Goal: Check status: Check status

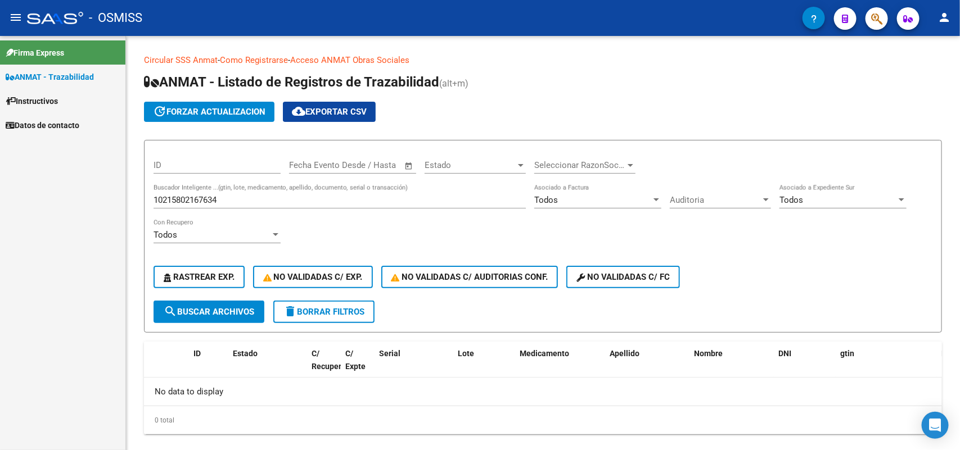
click at [206, 197] on input "10215802167634" at bounding box center [340, 200] width 372 height 10
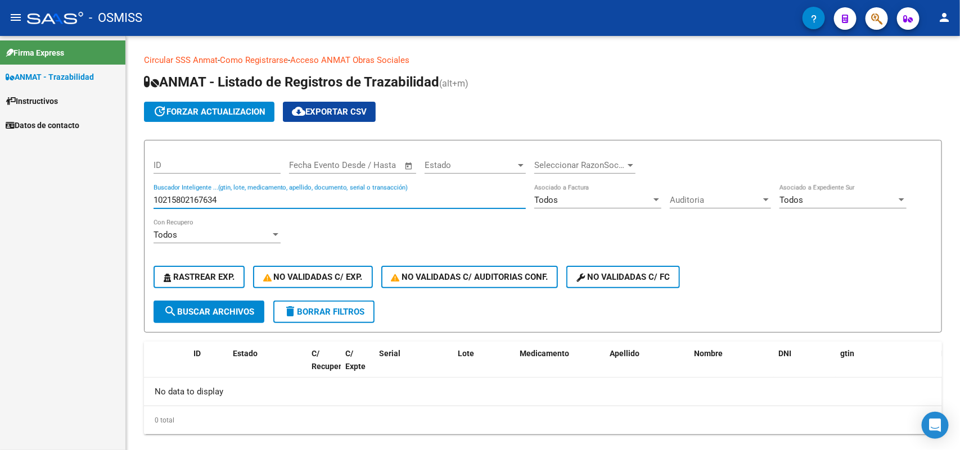
click at [206, 197] on input "10215802167634" at bounding box center [340, 200] width 372 height 10
type input "516345501613"
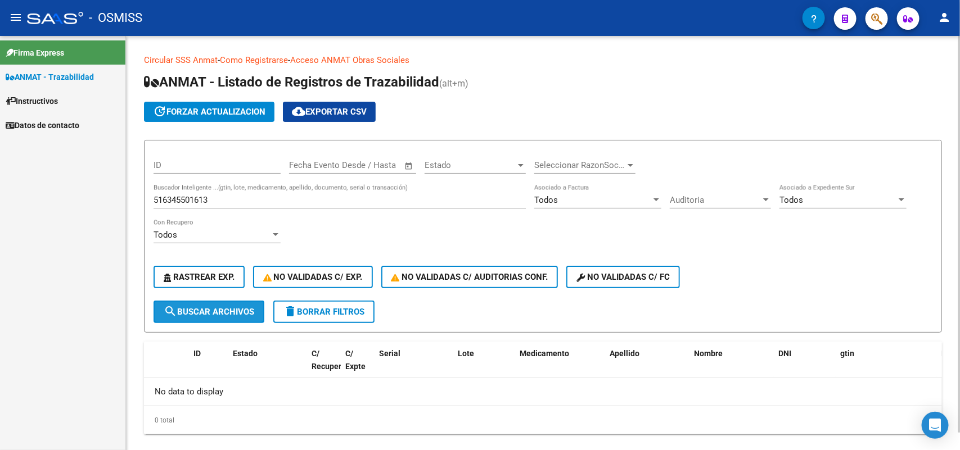
click at [224, 308] on span "search Buscar Archivos" at bounding box center [209, 312] width 91 height 10
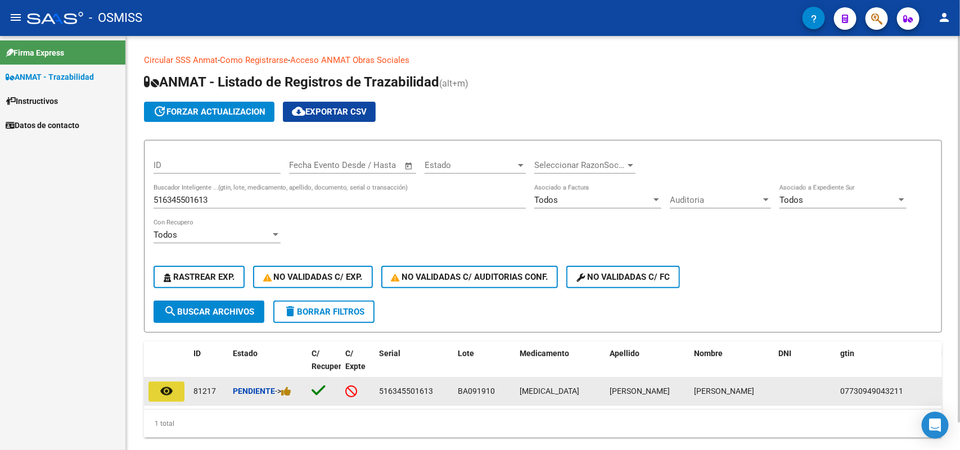
click at [166, 385] on mat-icon "remove_red_eye" at bounding box center [166, 391] width 13 height 13
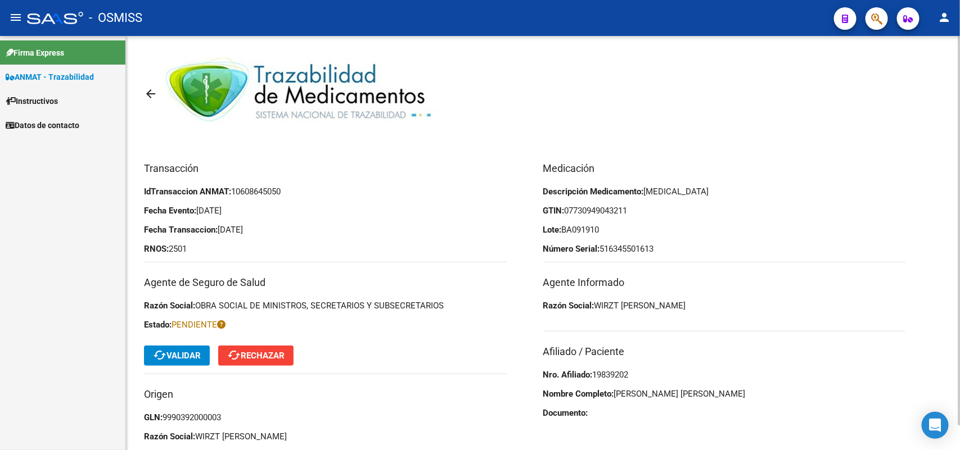
click at [178, 355] on span "cached Validar" at bounding box center [177, 356] width 48 height 10
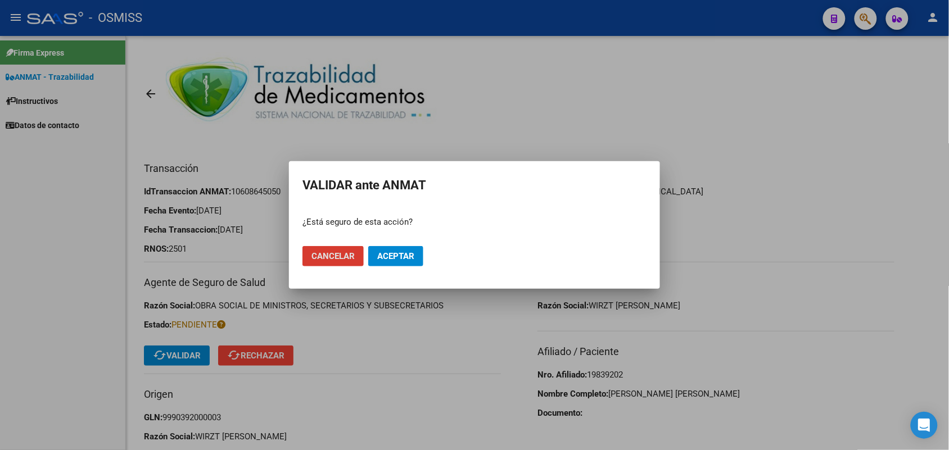
click at [394, 255] on span "Aceptar" at bounding box center [395, 256] width 37 height 10
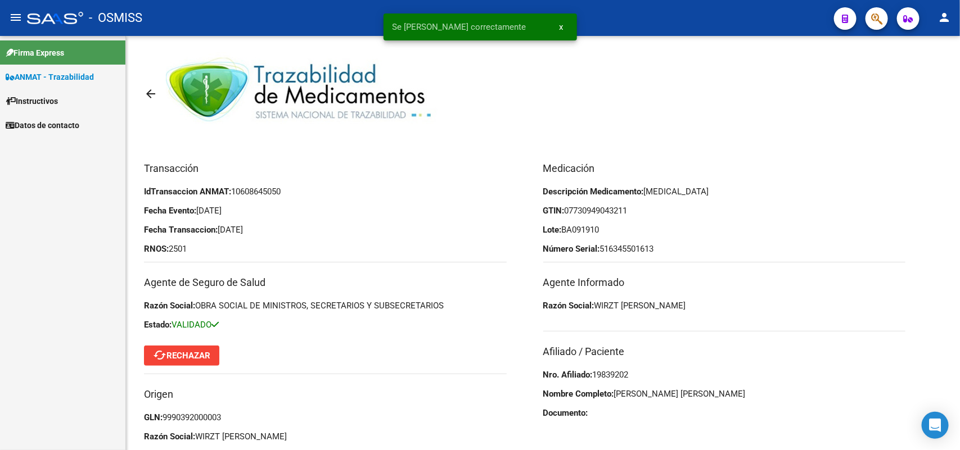
click at [74, 73] on span "ANMAT - Trazabilidad" at bounding box center [50, 77] width 88 height 12
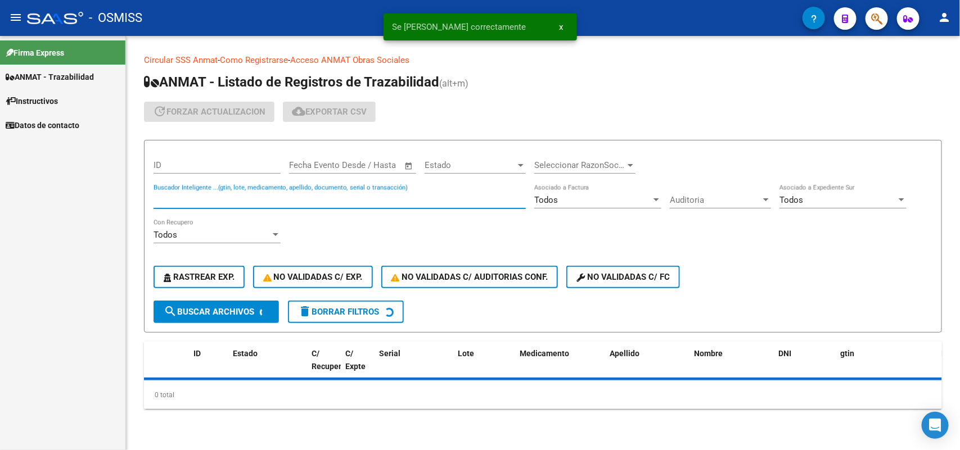
click at [190, 198] on input "Buscador Inteligente ...(gtin, lote, medicamento, apellido, documento, serial o…" at bounding box center [340, 200] width 372 height 10
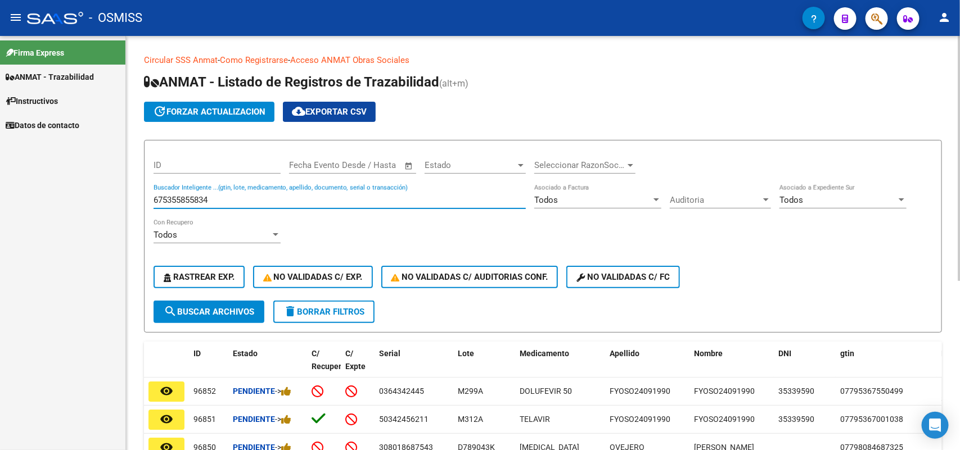
type input "675355855834"
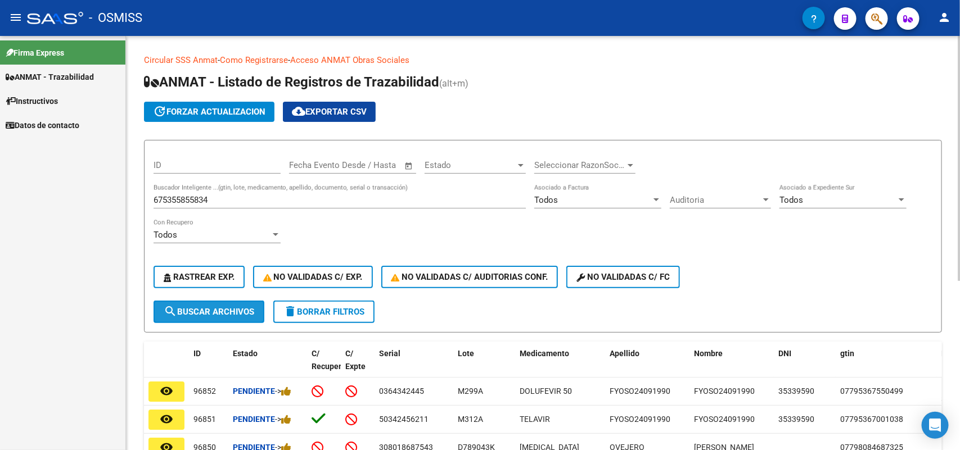
click at [210, 312] on span "search Buscar Archivos" at bounding box center [209, 312] width 91 height 10
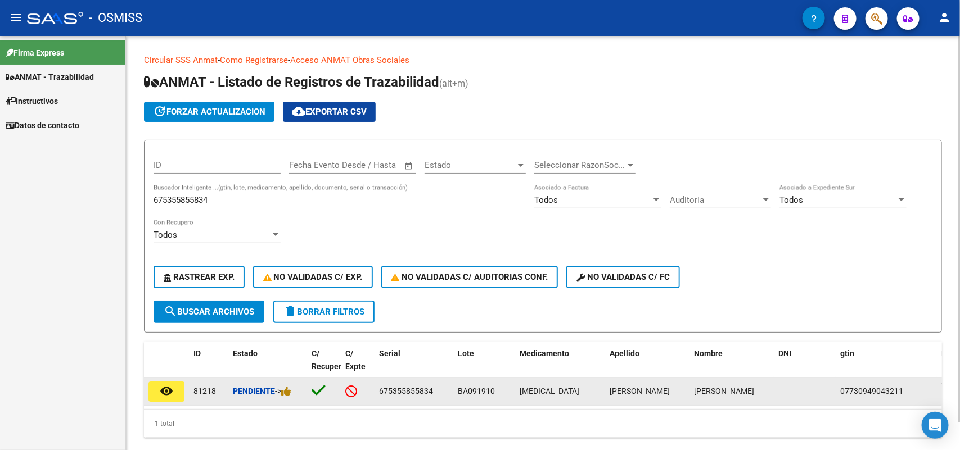
click at [170, 386] on mat-icon "remove_red_eye" at bounding box center [166, 391] width 13 height 13
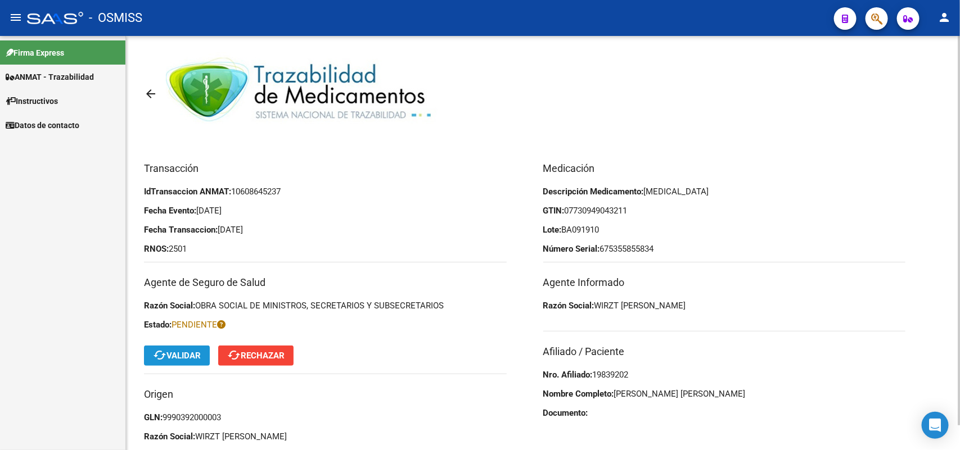
click at [175, 352] on span "cached Validar" at bounding box center [177, 356] width 48 height 10
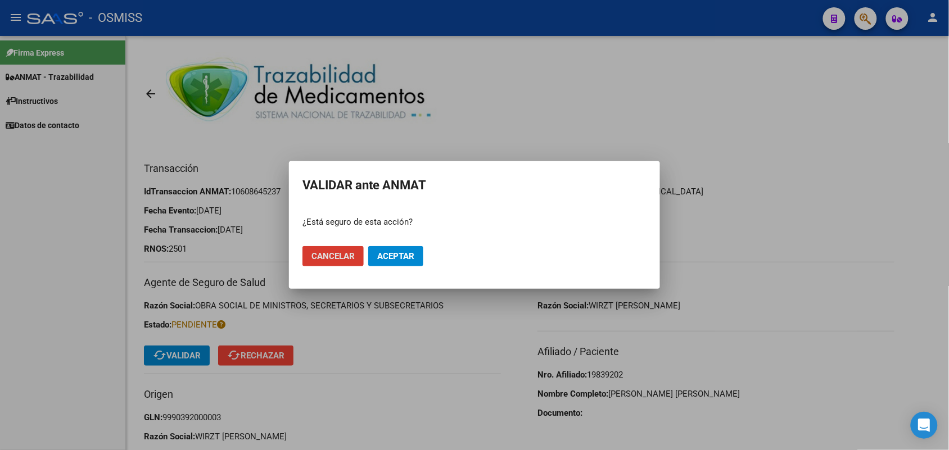
click at [396, 254] on span "Aceptar" at bounding box center [395, 256] width 37 height 10
